Goal: Task Accomplishment & Management: Use online tool/utility

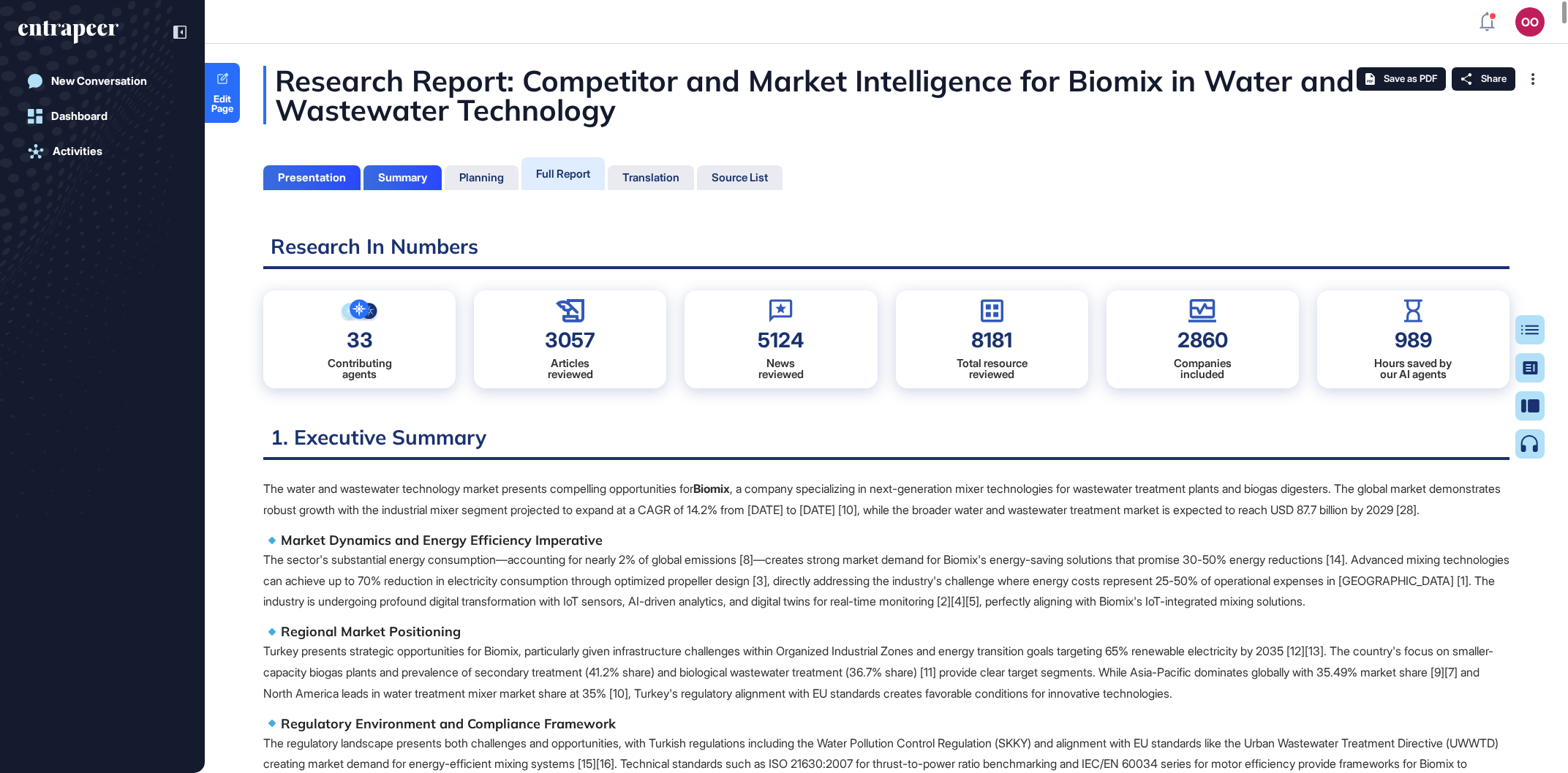
drag, startPoint x: 1052, startPoint y: 534, endPoint x: 376, endPoint y: -15, distance: 870.8
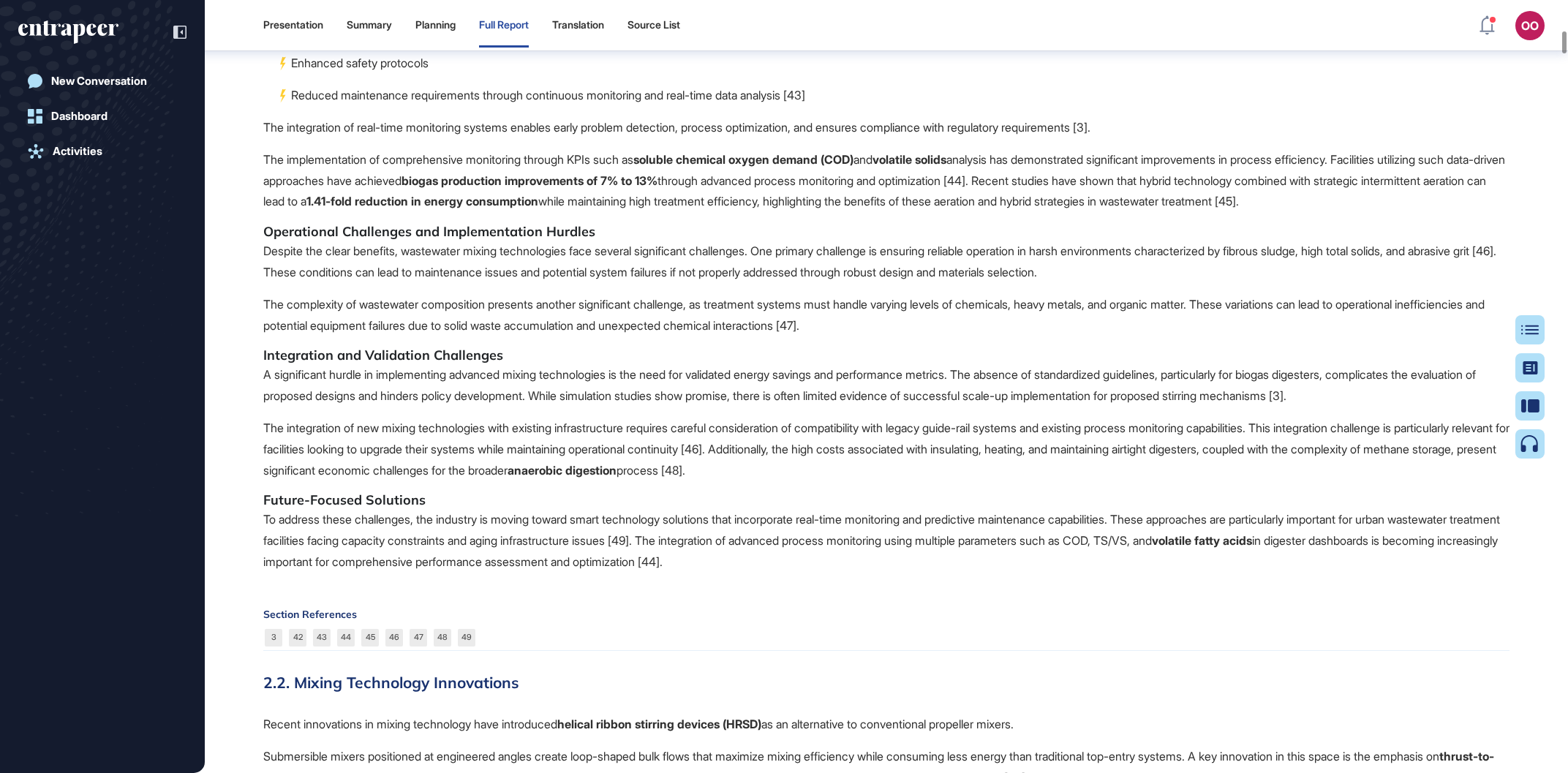
drag, startPoint x: 779, startPoint y: 115, endPoint x: 766, endPoint y: 524, distance: 409.2
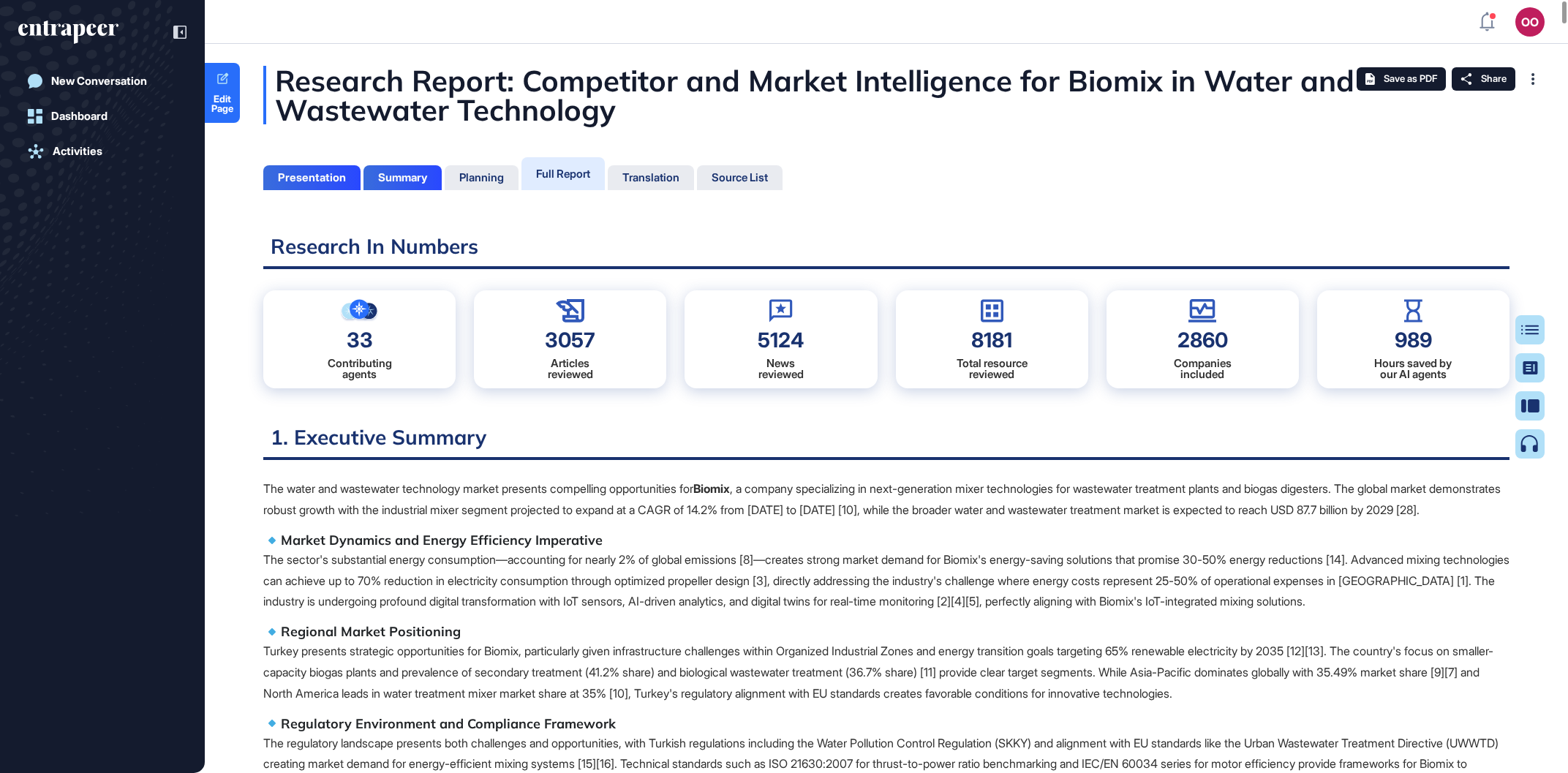
drag, startPoint x: 847, startPoint y: 552, endPoint x: 211, endPoint y: 12, distance: 834.3
click at [542, 163] on div "Full Report" at bounding box center [563, 174] width 84 height 33
click at [219, 78] on icon at bounding box center [223, 79] width 14 height 14
click at [1363, 488] on p "The water and wastewater technology market presents compelling opportunities fo…" at bounding box center [886, 499] width 1246 height 43
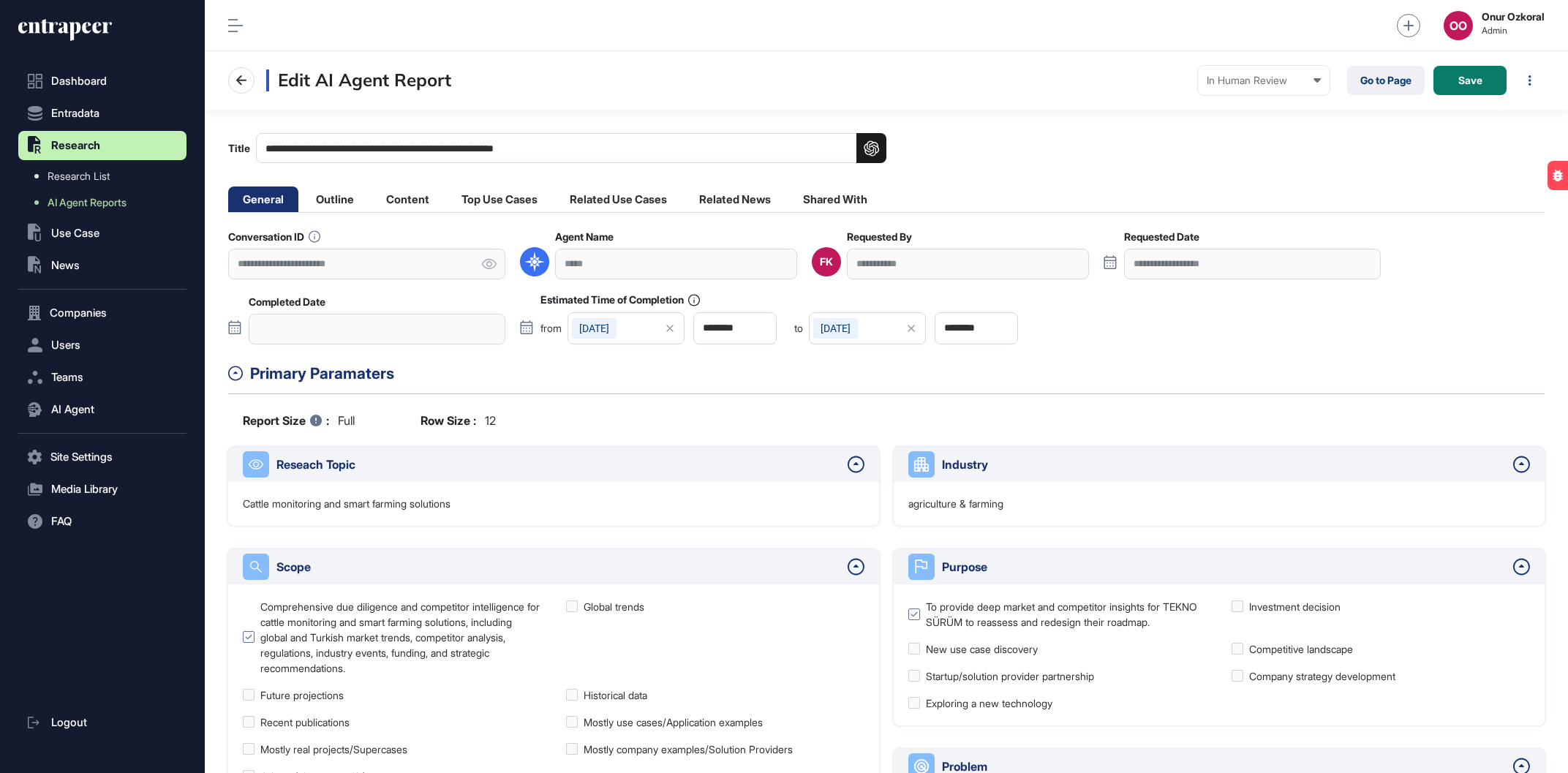
scroll to position [1, 1]
click at [1393, 64] on div "Edit AI Agent Report In Human Review Created In Outline Review In Progress Comp…" at bounding box center [886, 81] width 1363 height 58
click at [1384, 81] on link "Go to Page" at bounding box center [1386, 80] width 78 height 29
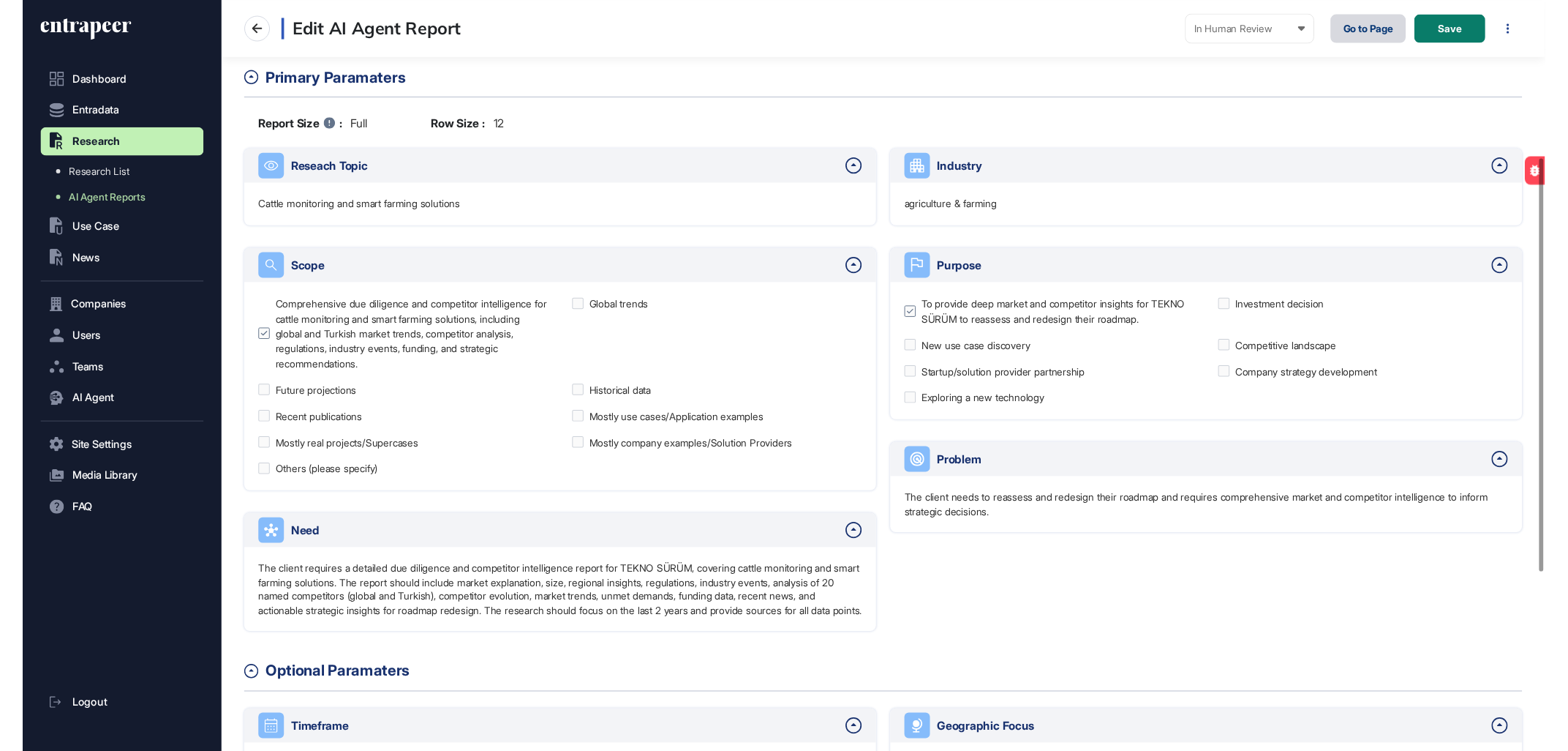
scroll to position [0, 0]
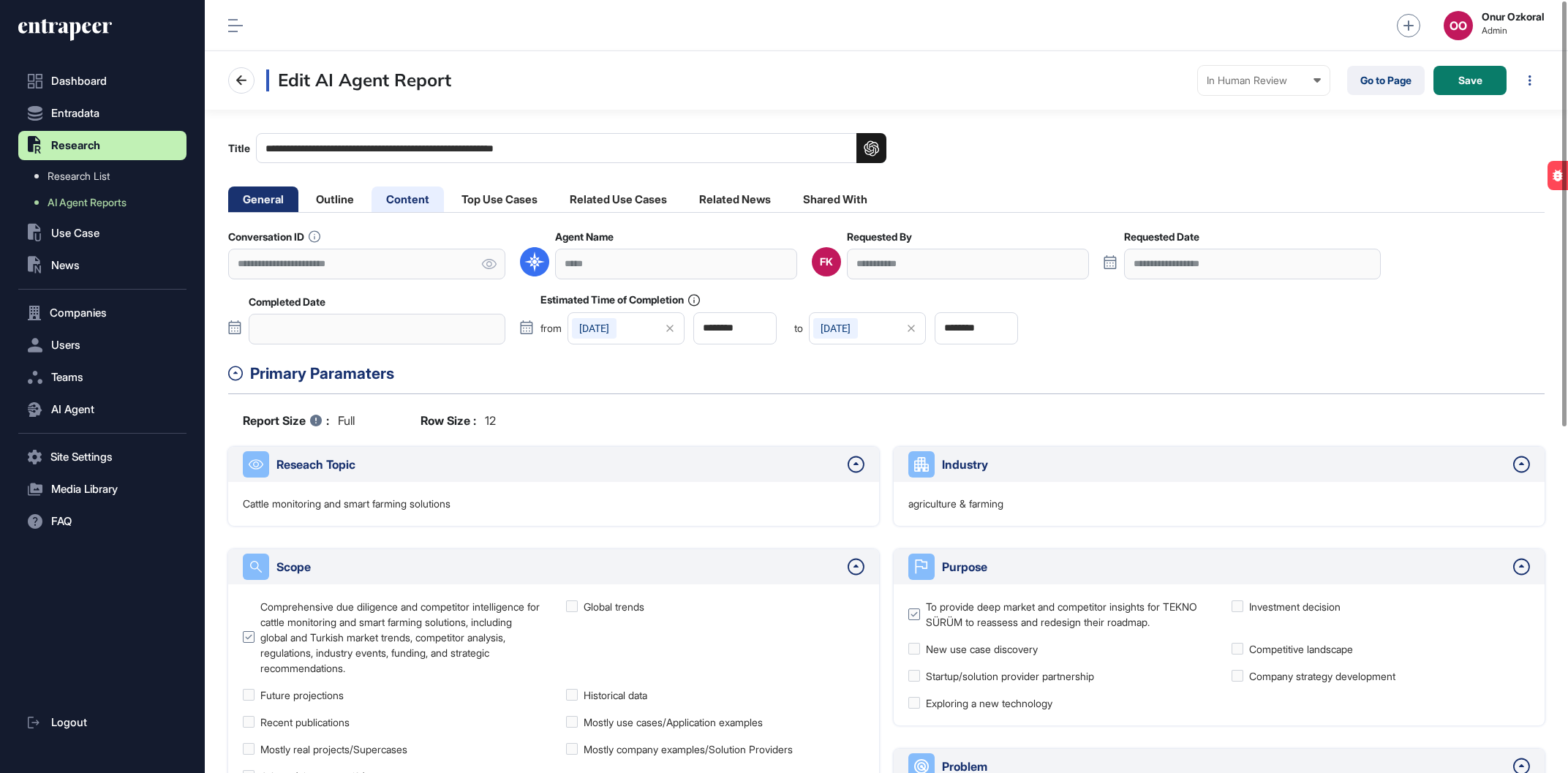
click at [380, 197] on li "Content" at bounding box center [407, 199] width 72 height 25
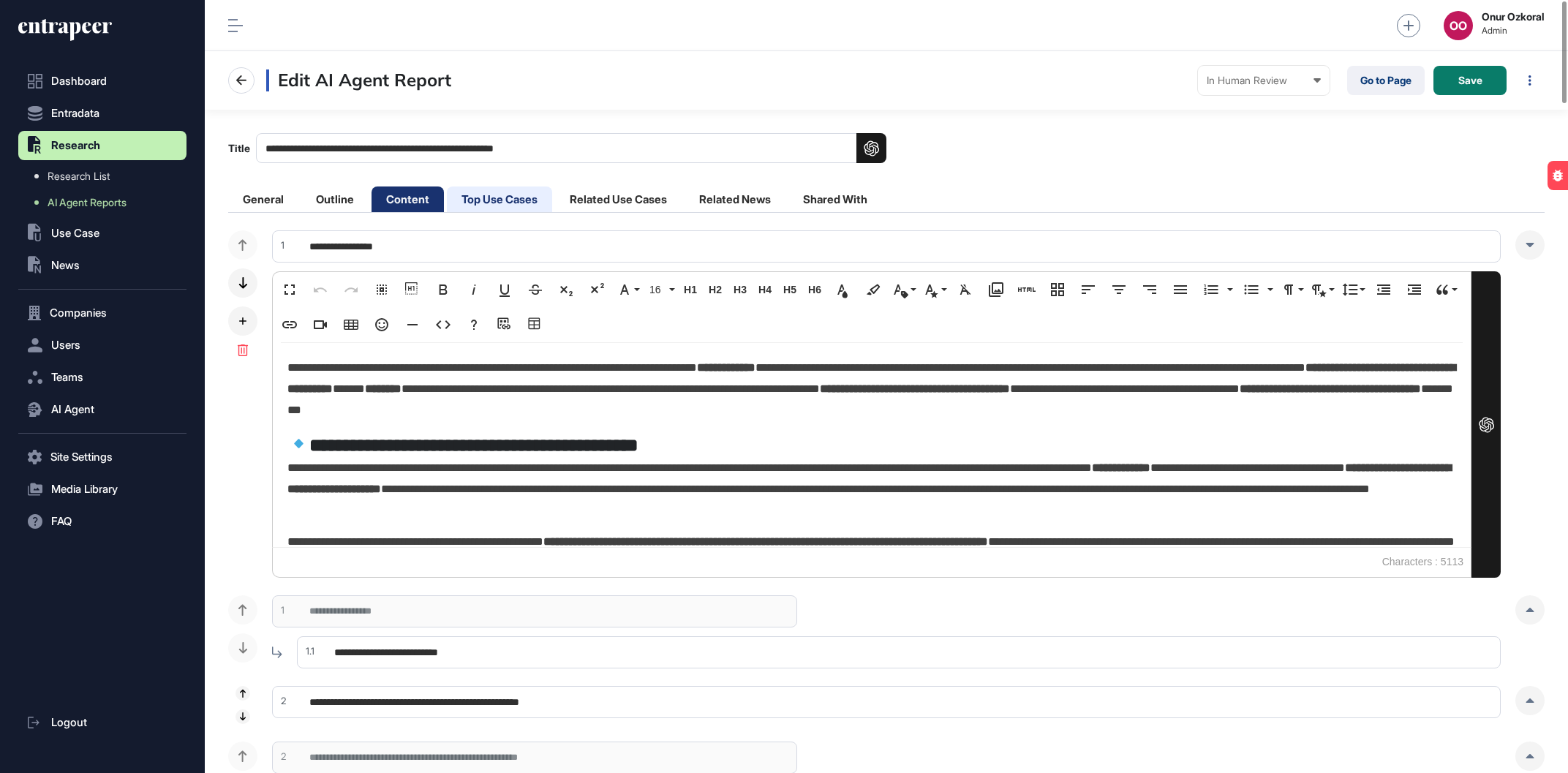
click at [475, 199] on li "Top Use Cases" at bounding box center [499, 199] width 105 height 25
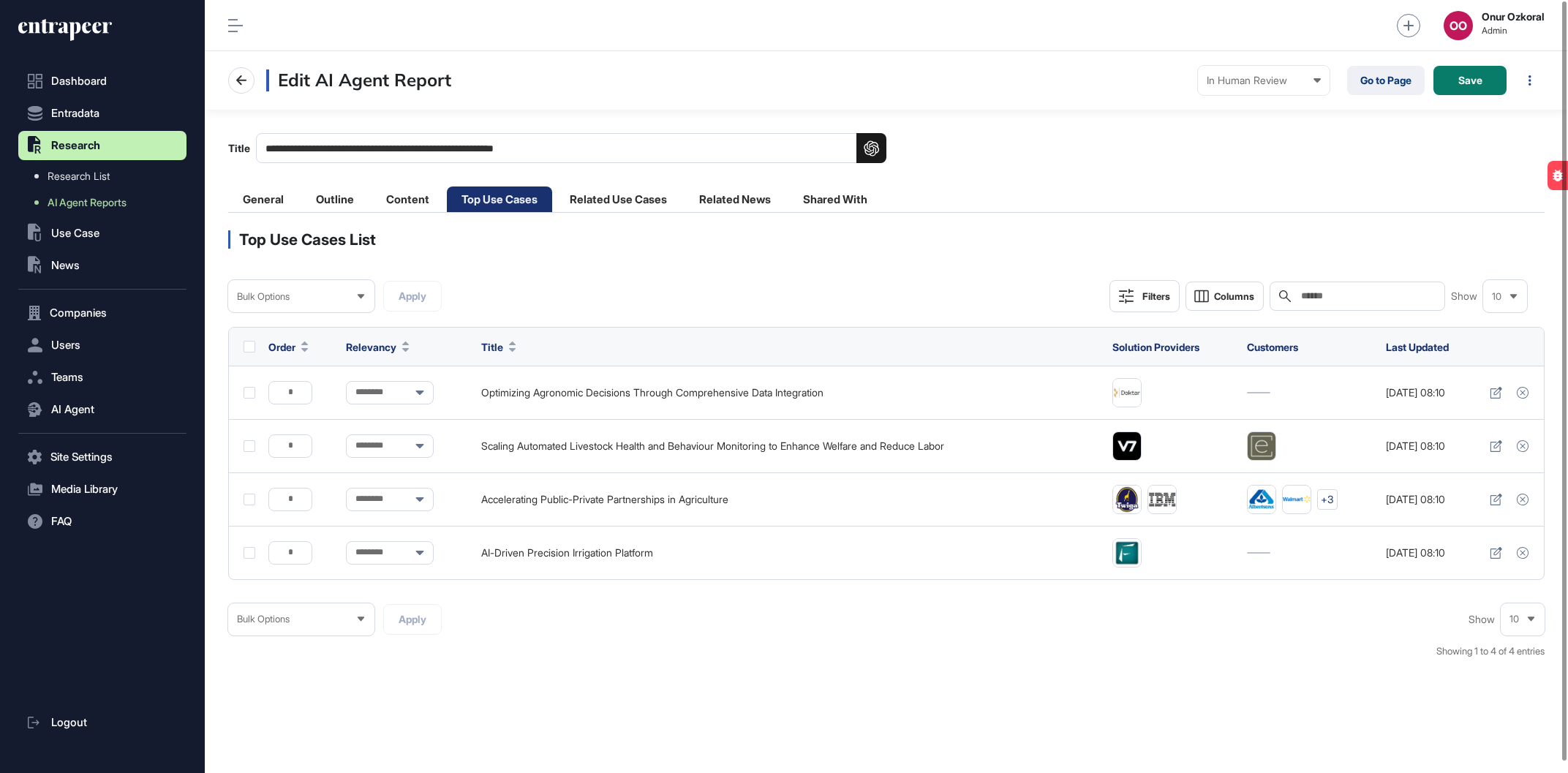
click at [371, 196] on ul "General Outline Content Top Use Cases Related Use Cases Related News Shared With" at bounding box center [554, 199] width 654 height 25
click at [400, 190] on li "Content" at bounding box center [407, 199] width 72 height 25
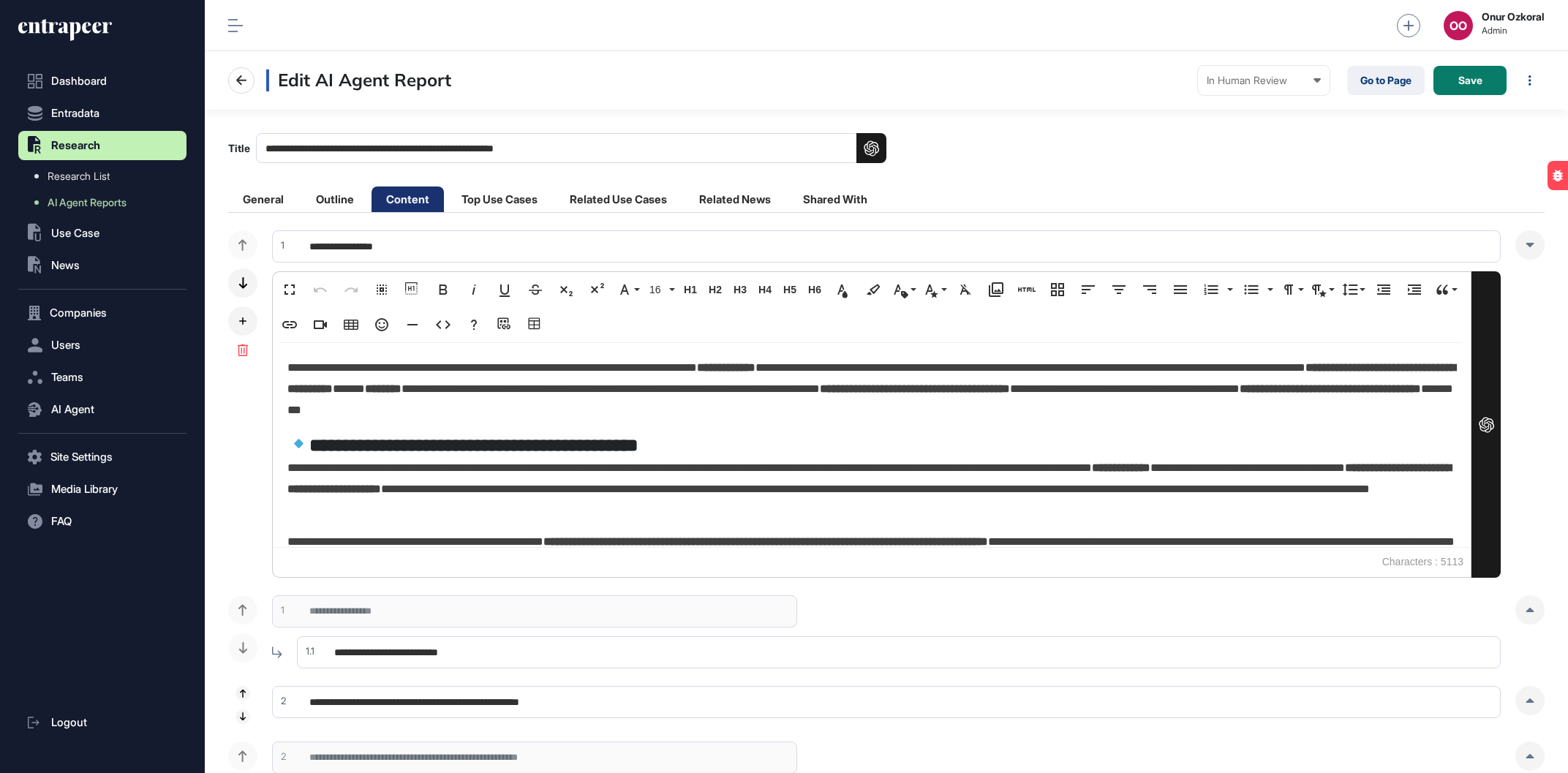
scroll to position [739, 163]
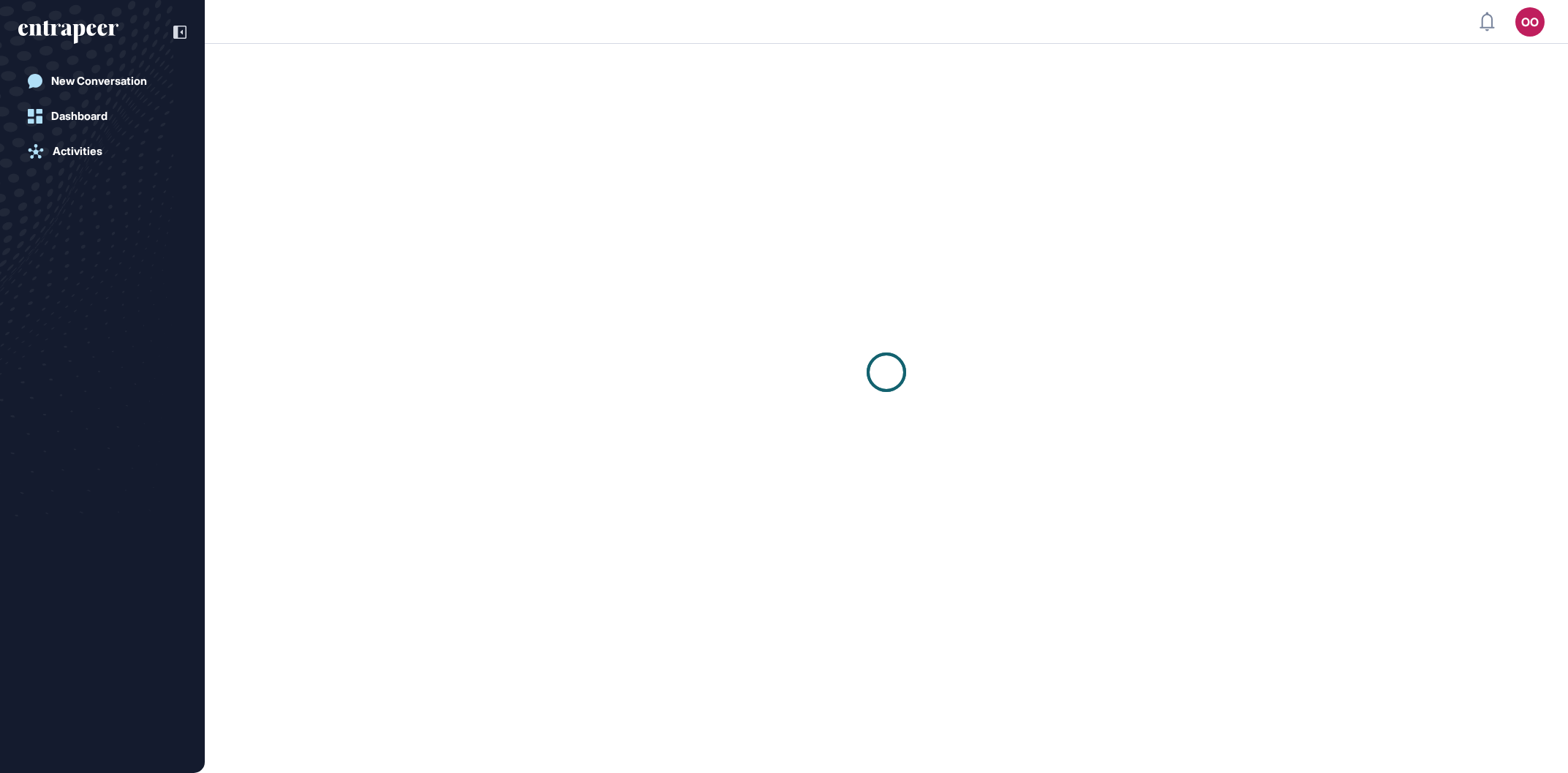
scroll to position [1, 1]
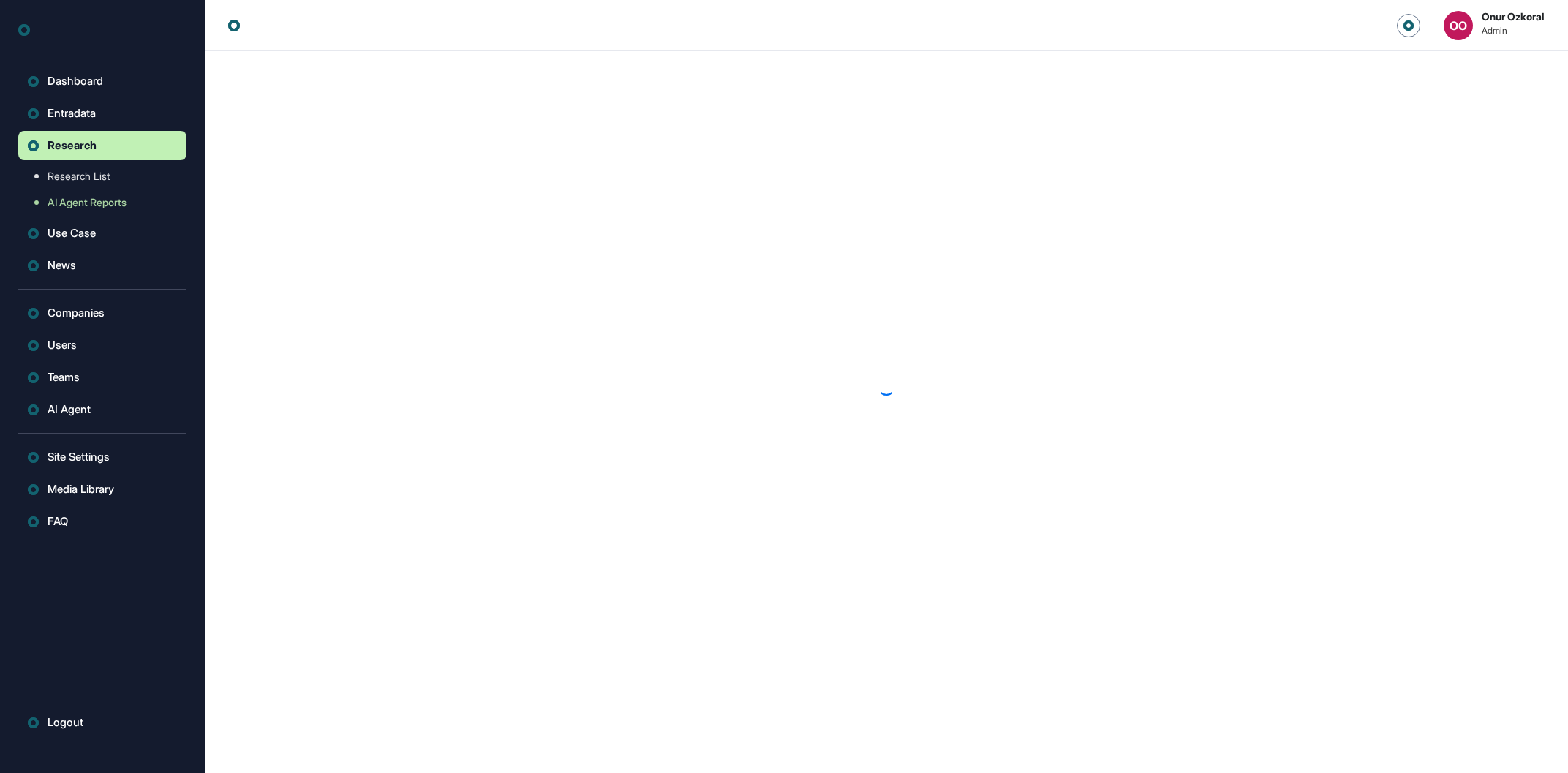
scroll to position [1, 1]
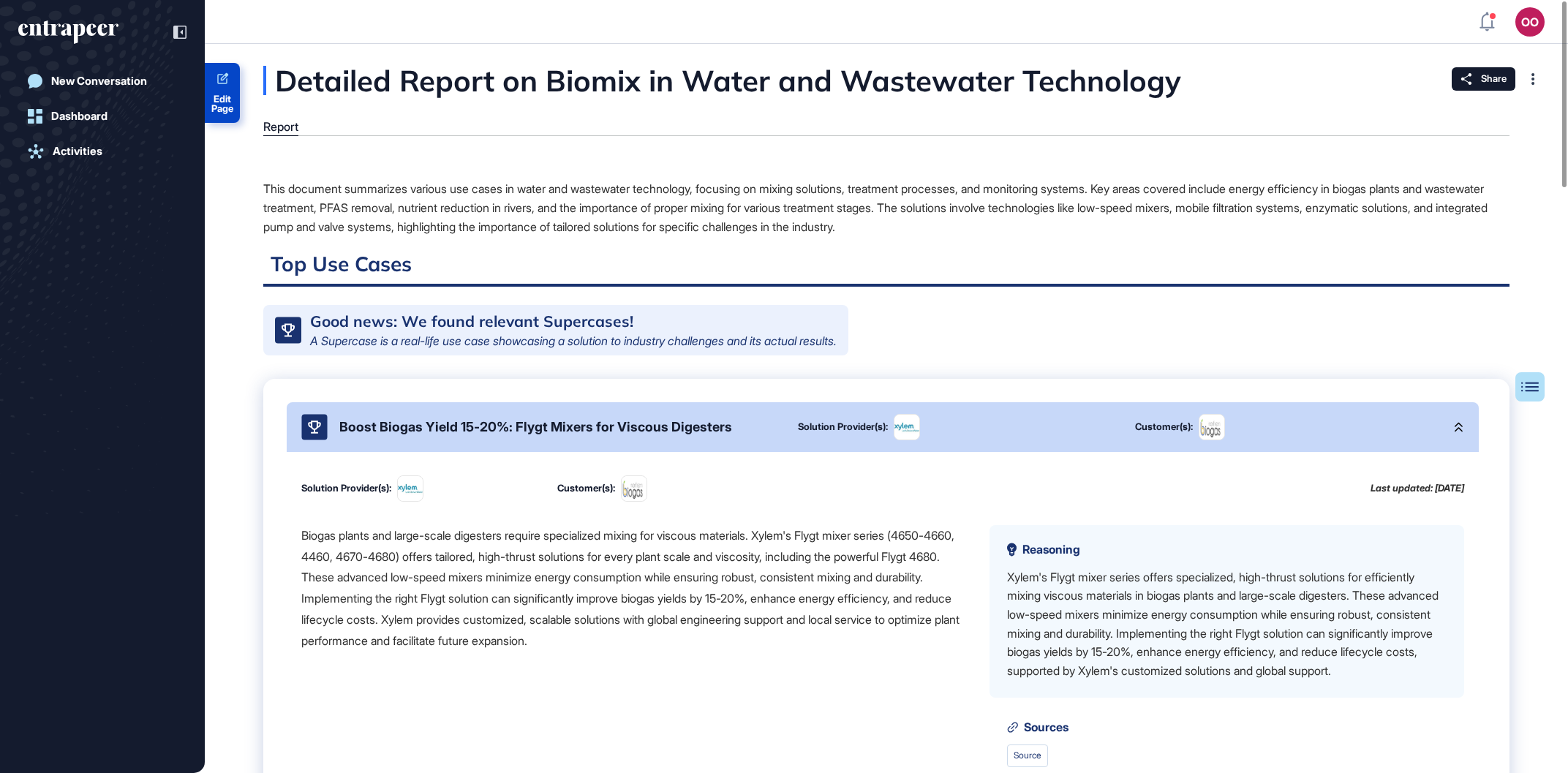
click at [232, 92] on link "Edit Page" at bounding box center [222, 93] width 35 height 60
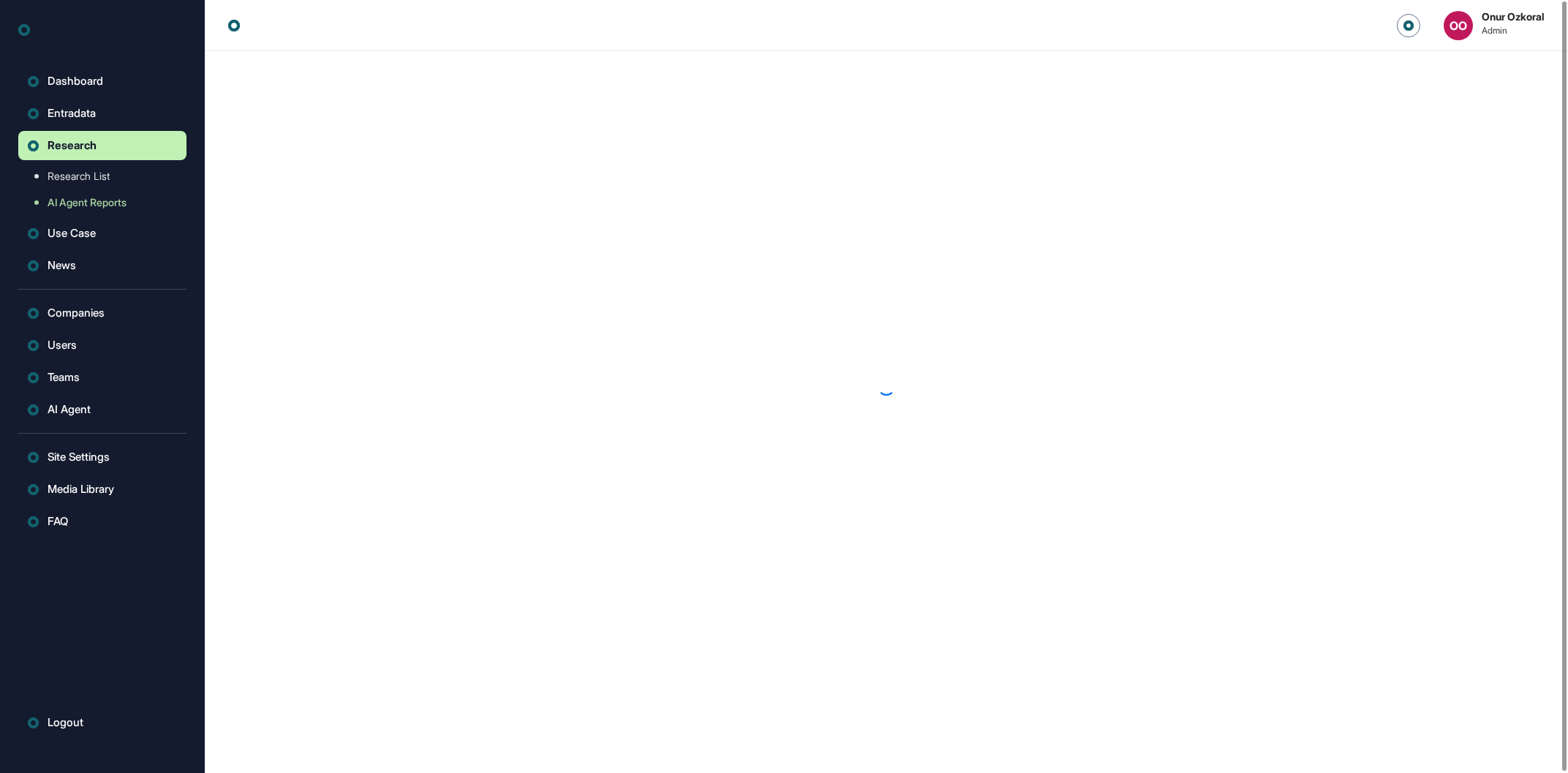
scroll to position [1, 1]
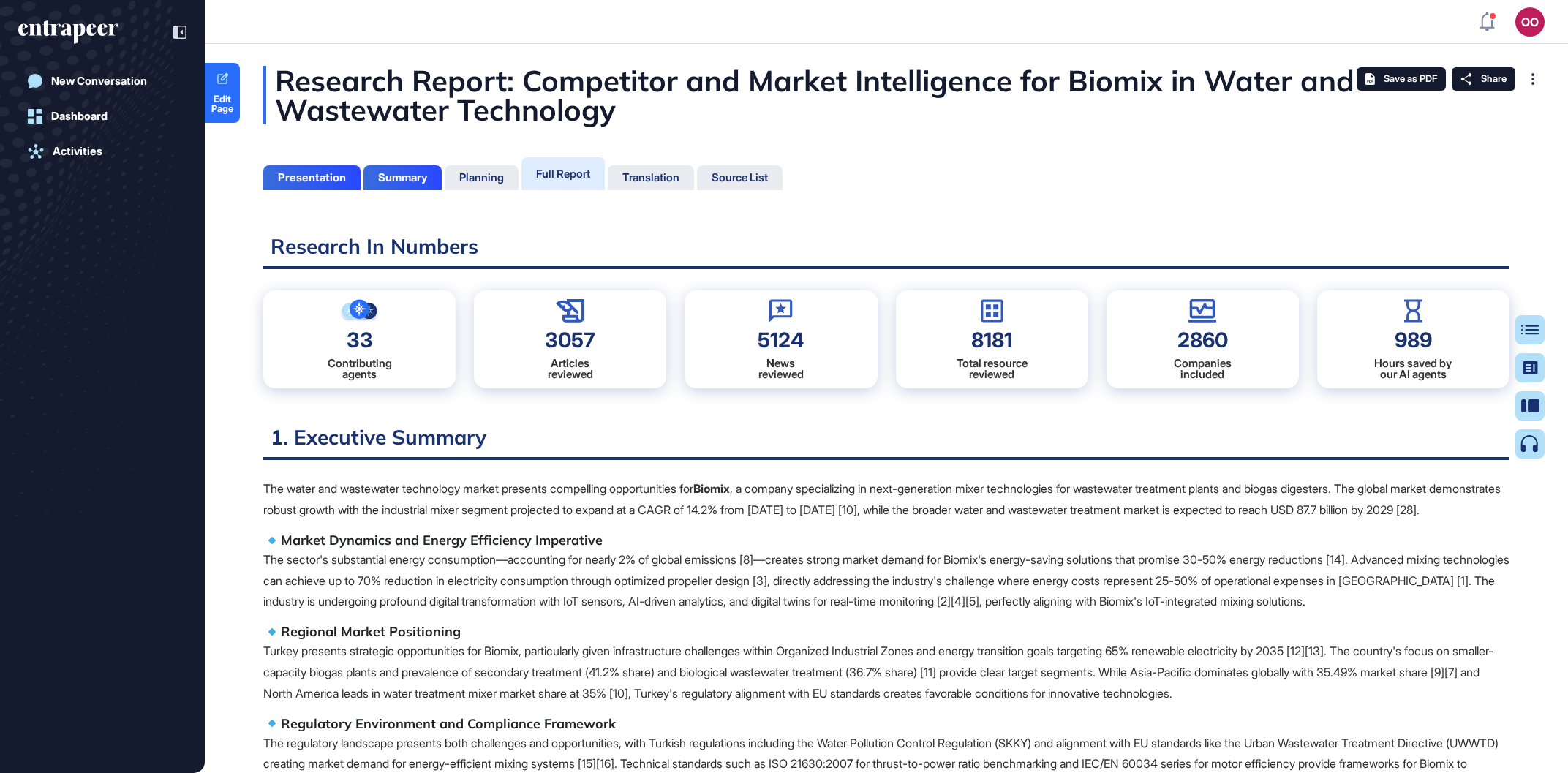
scroll to position [6, 1]
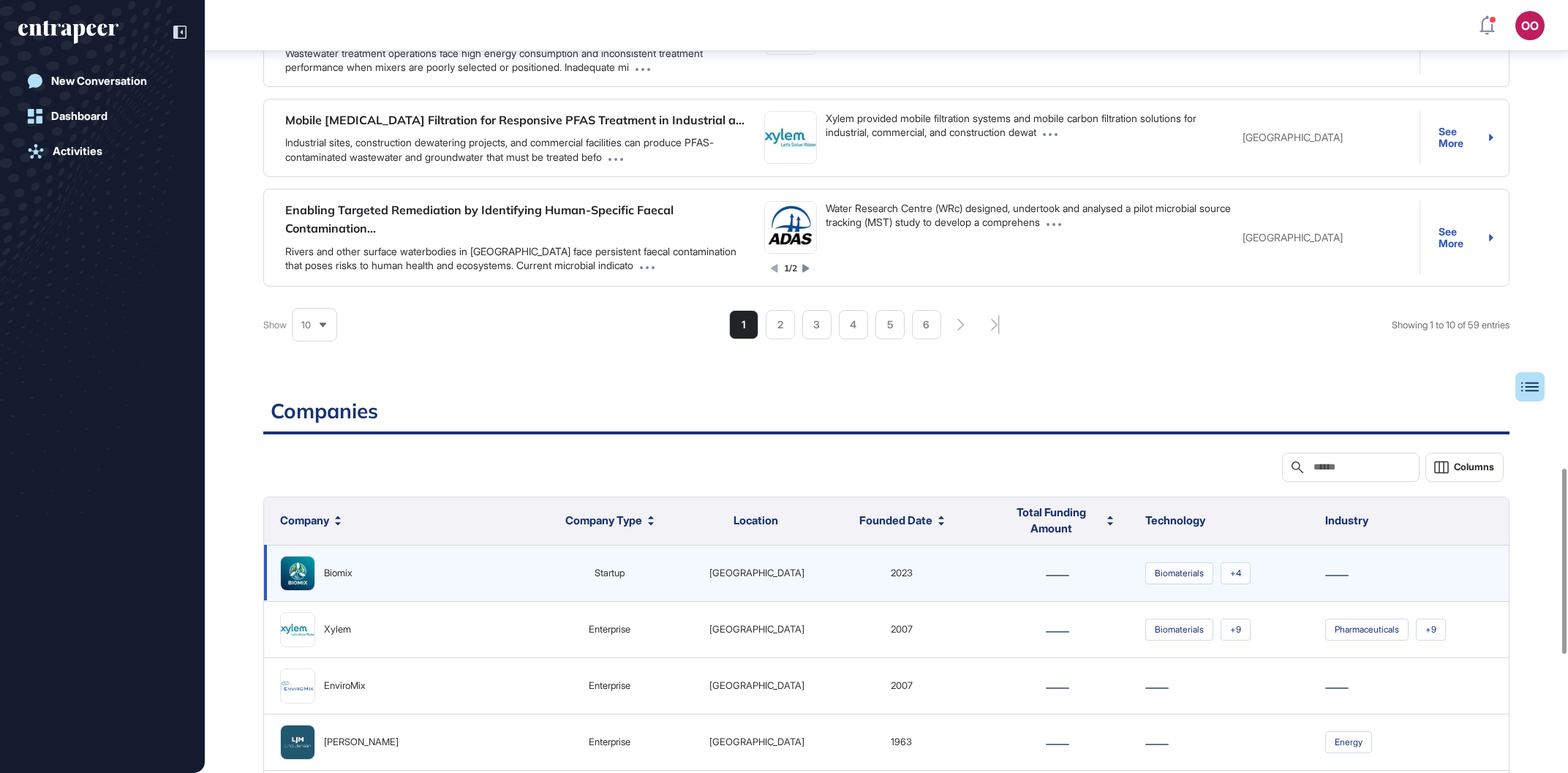
scroll to position [2087, 0]
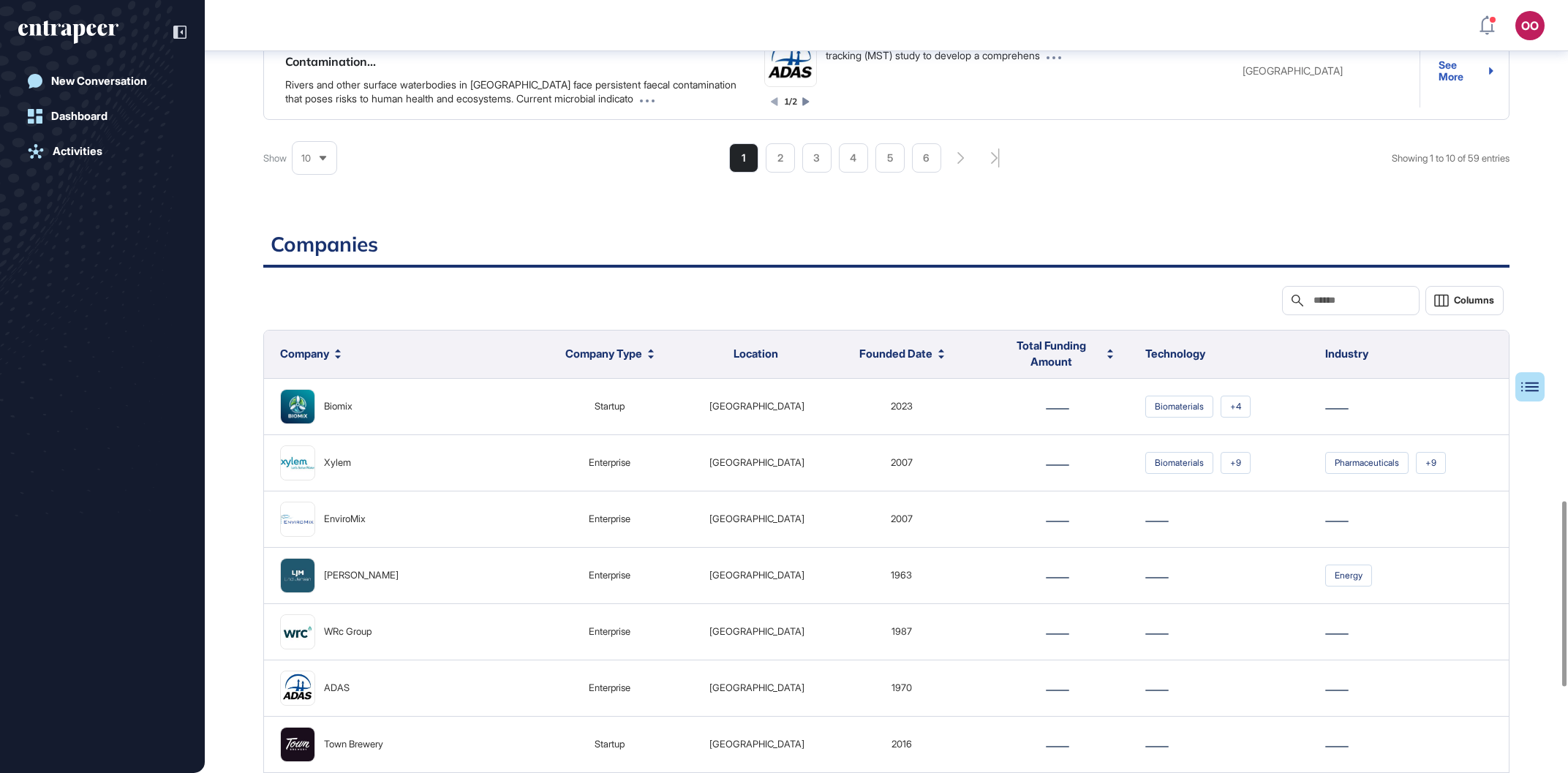
click at [1364, 264] on h2 "Companies" at bounding box center [886, 249] width 1246 height 36
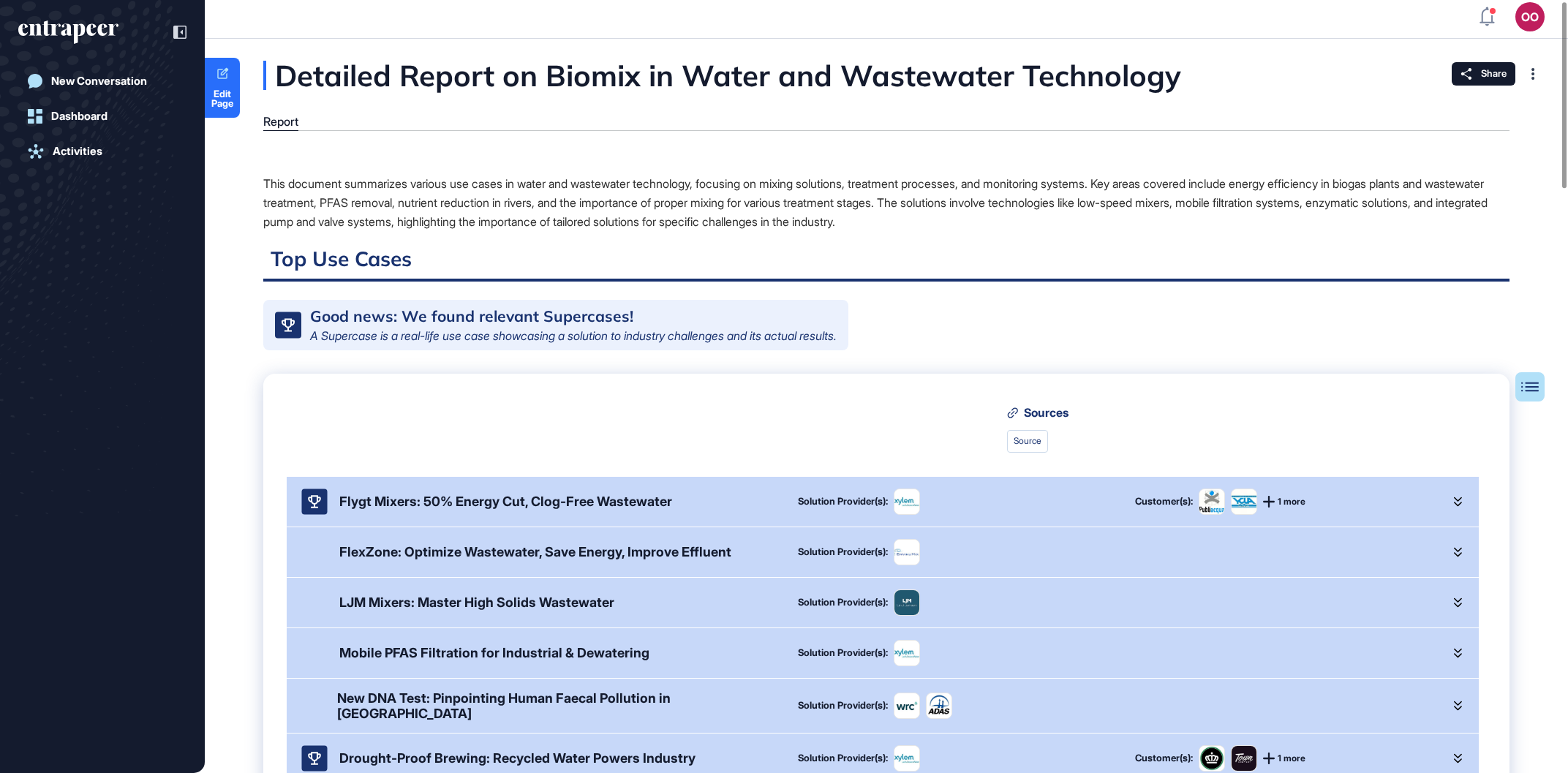
scroll to position [0, 0]
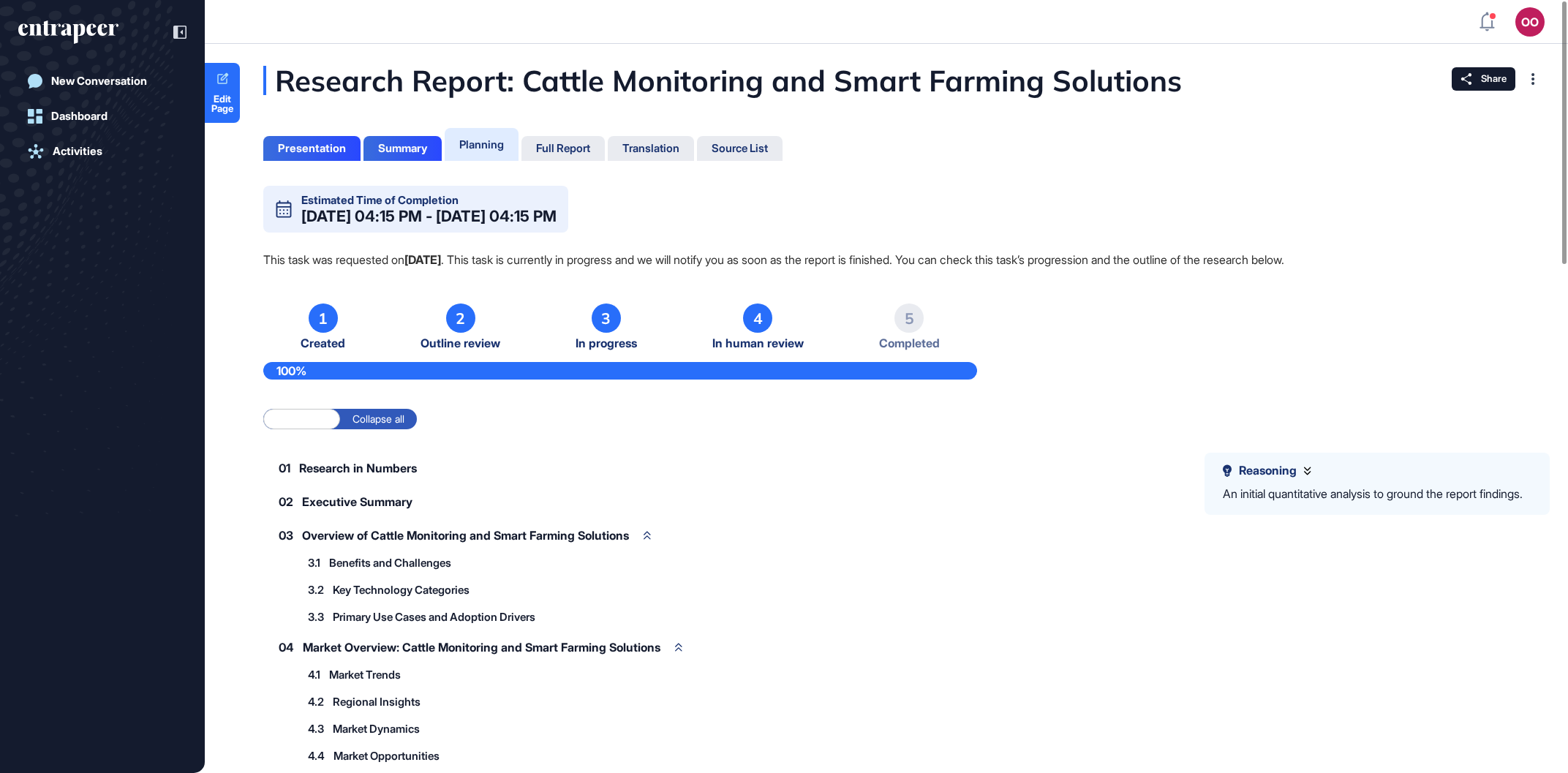
scroll to position [1, 1]
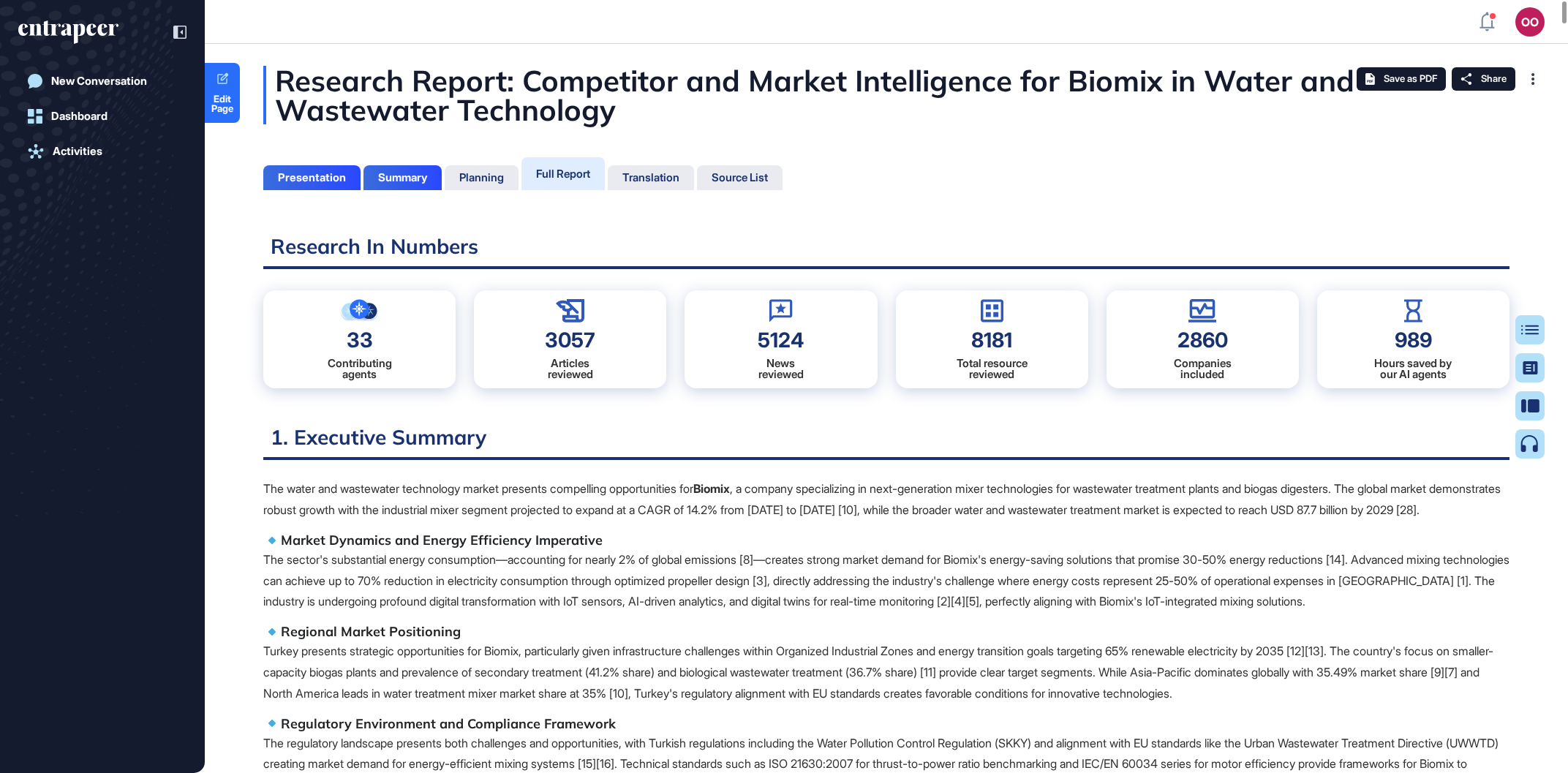
scroll to position [6, 1]
click at [1126, 581] on p "The sector's substantial energy consumption—accounting for nearly 2% of global …" at bounding box center [886, 580] width 1246 height 63
click at [232, 101] on span "Edit Page" at bounding box center [222, 103] width 35 height 19
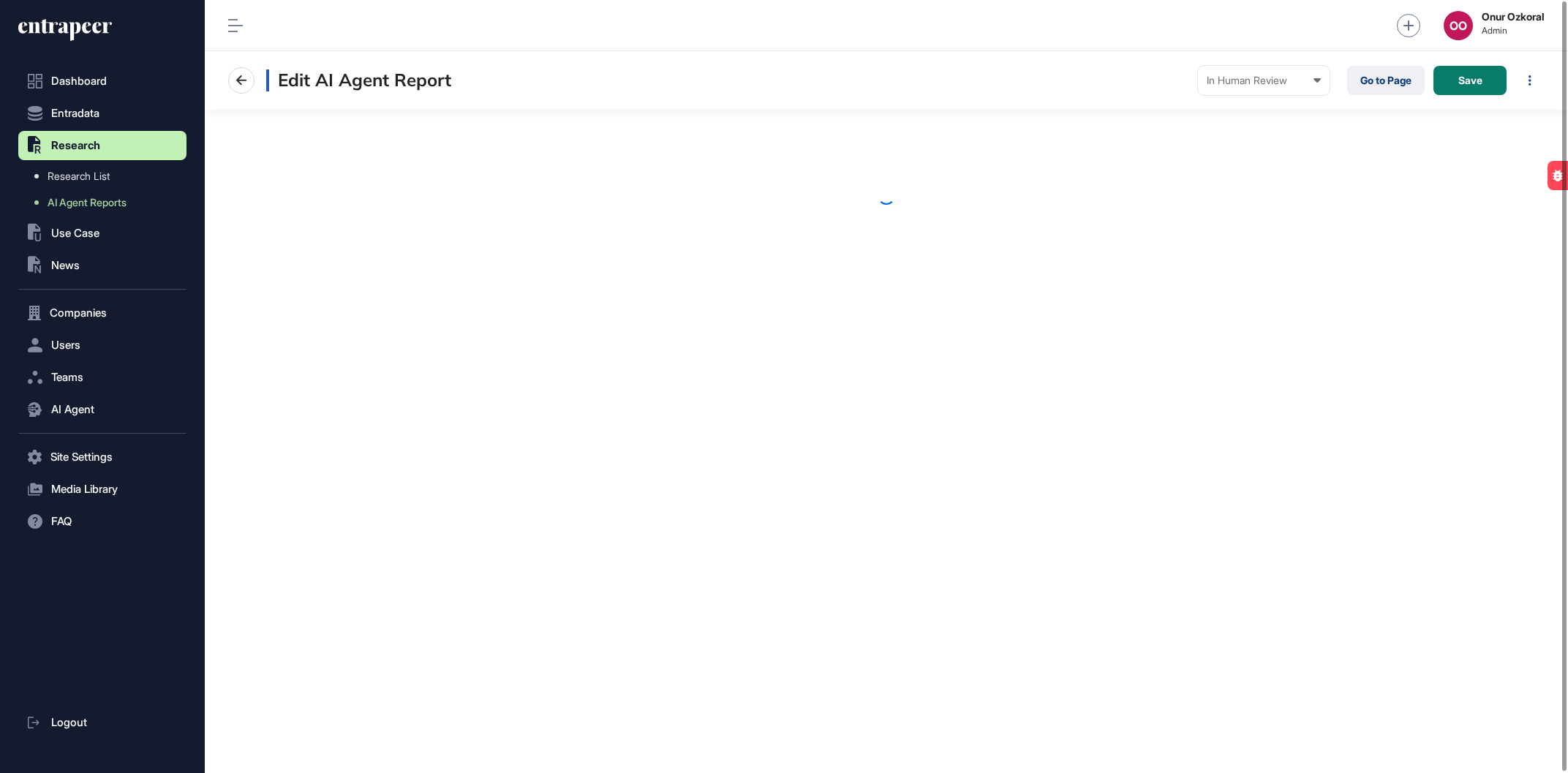
scroll to position [1, 1]
